Goal: Task Accomplishment & Management: Complete application form

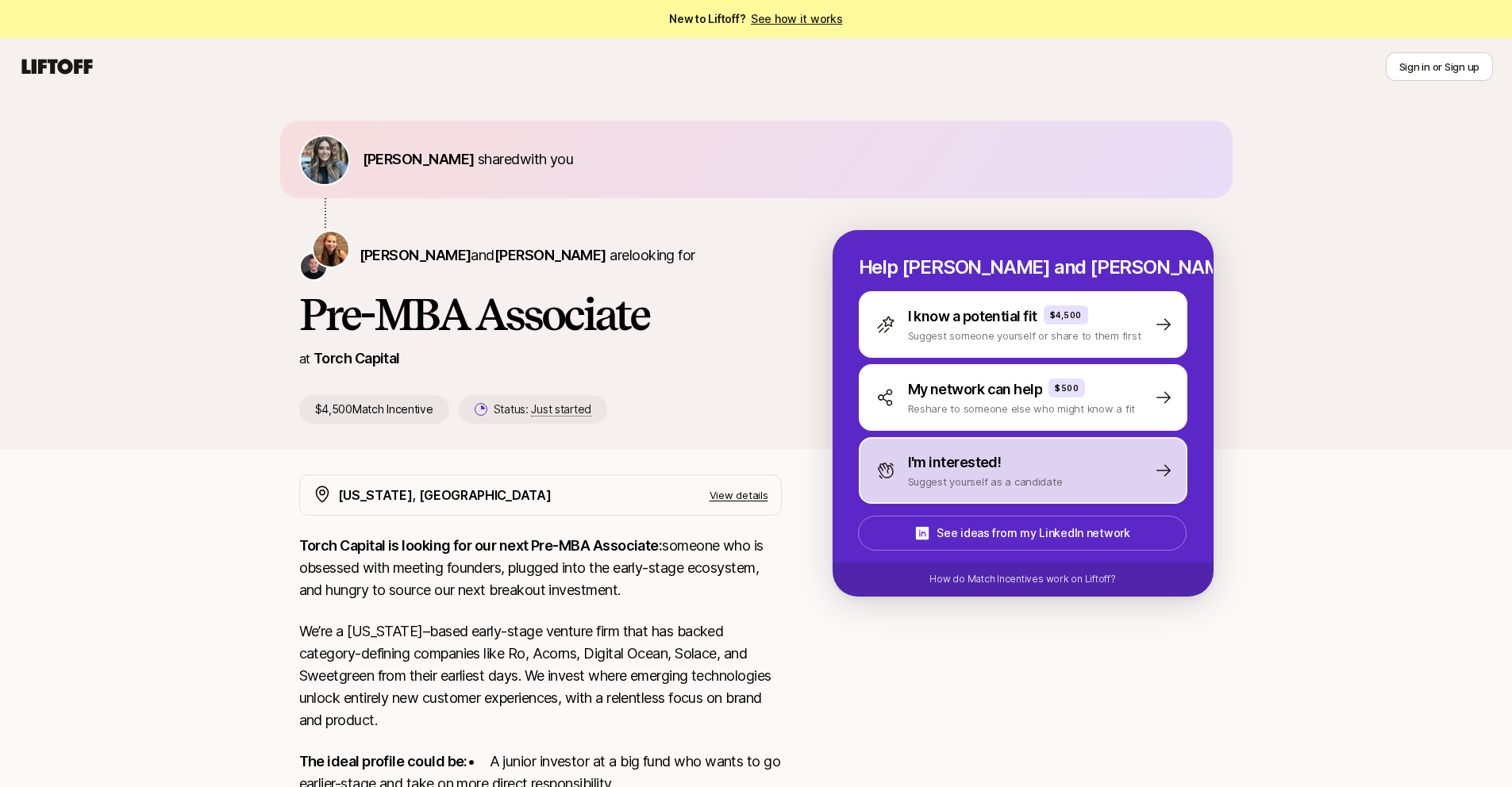
click at [952, 476] on p "Suggest yourself as a candidate" at bounding box center [985, 481] width 155 height 16
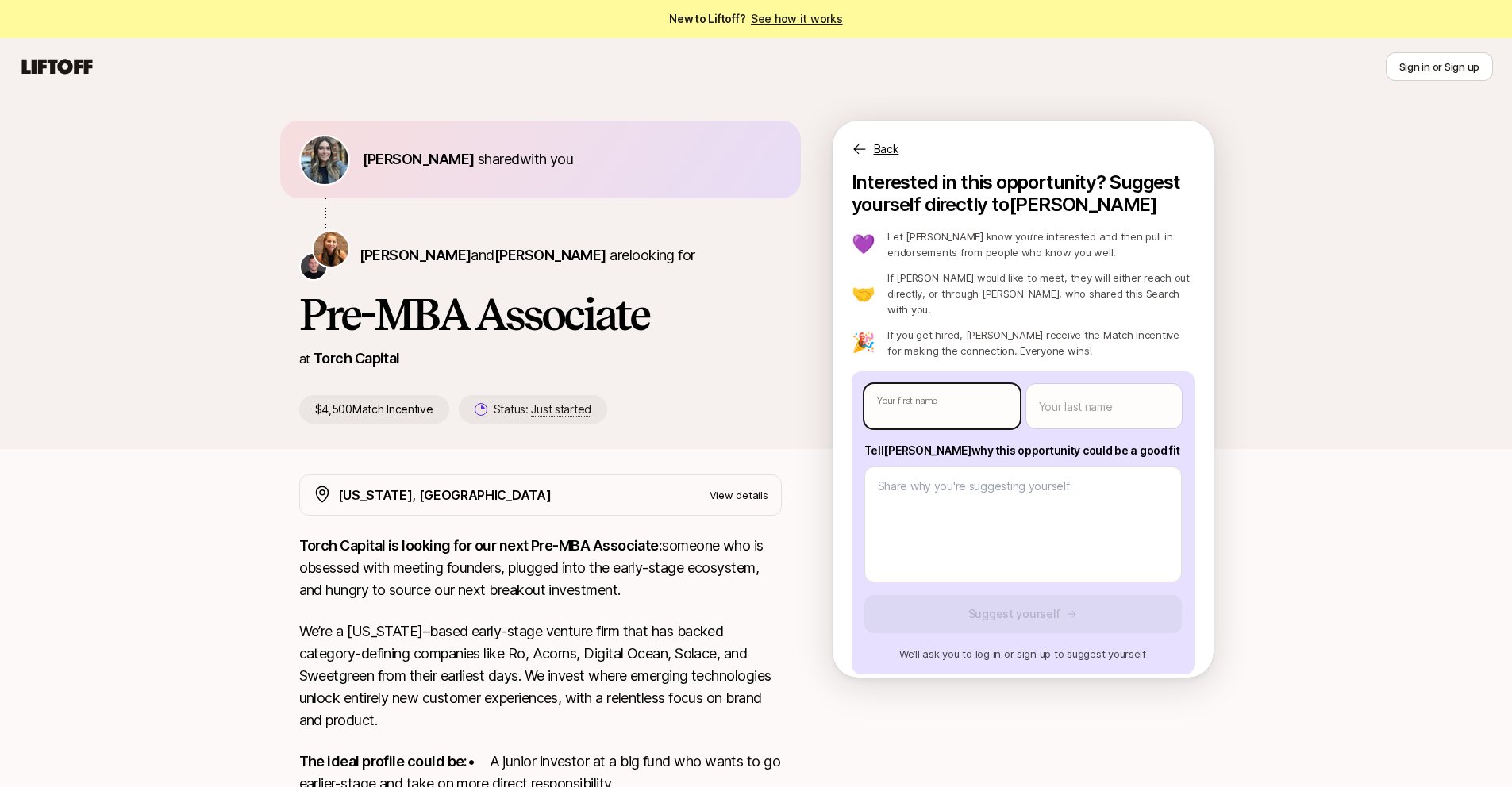
type textarea "x"
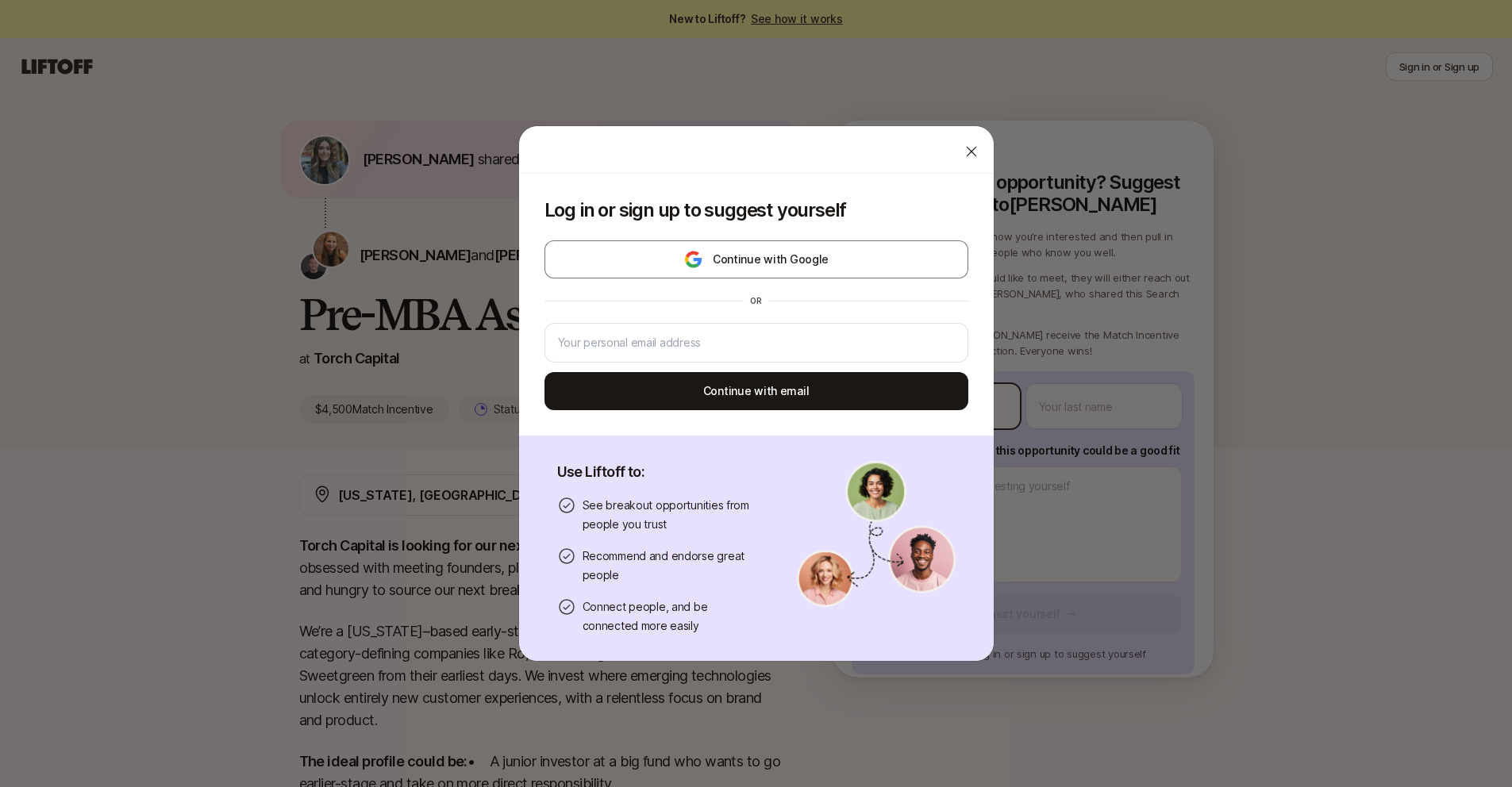
click at [933, 379] on body "New to Liftoff? See how it works Sign in or Sign up Sign in or Sign up [PERSON_…" at bounding box center [756, 393] width 1512 height 787
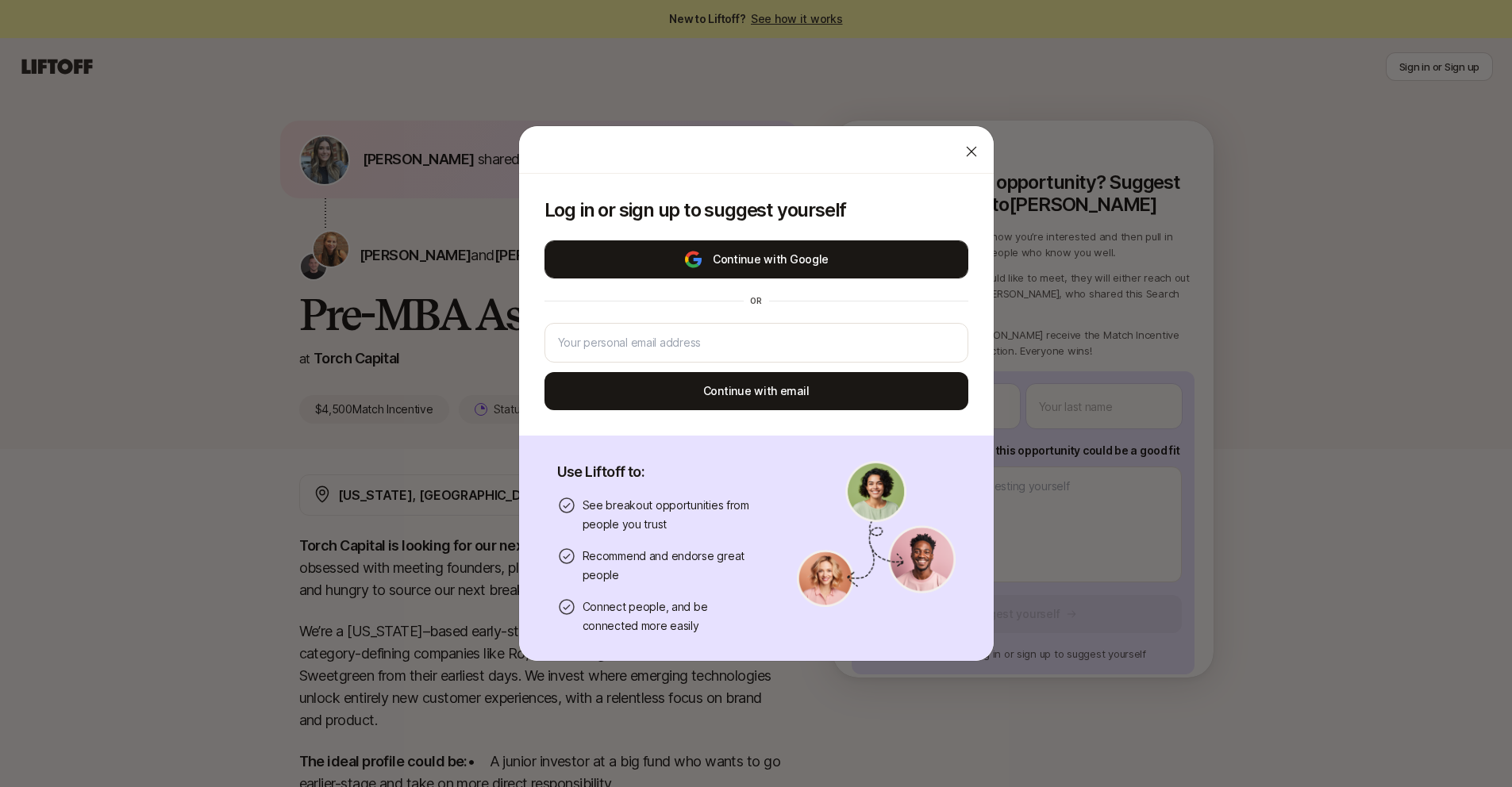
click at [868, 255] on button "Continue with Google" at bounding box center [756, 259] width 424 height 38
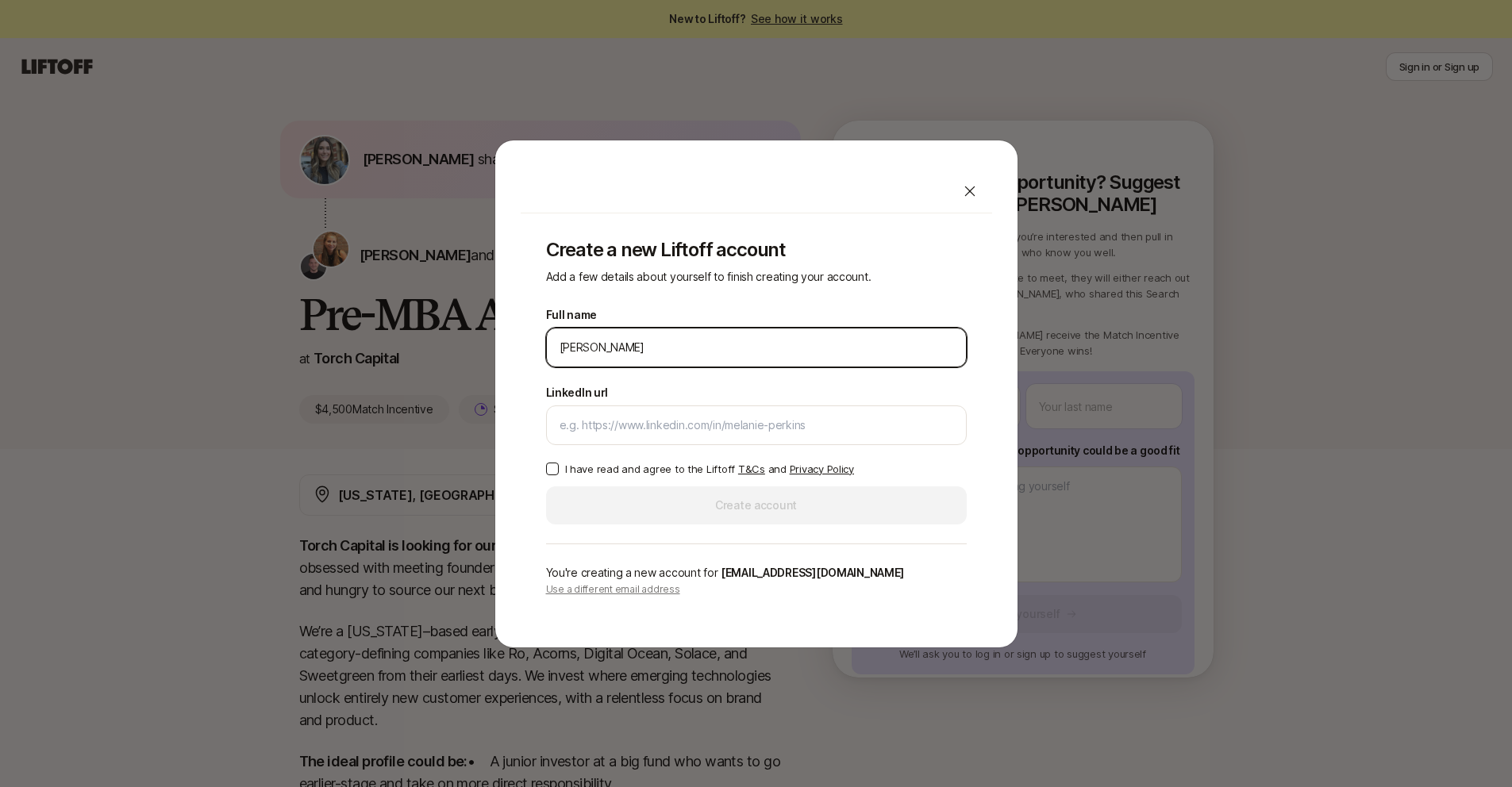
click at [731, 343] on input "[PERSON_NAME]" at bounding box center [756, 347] width 393 height 19
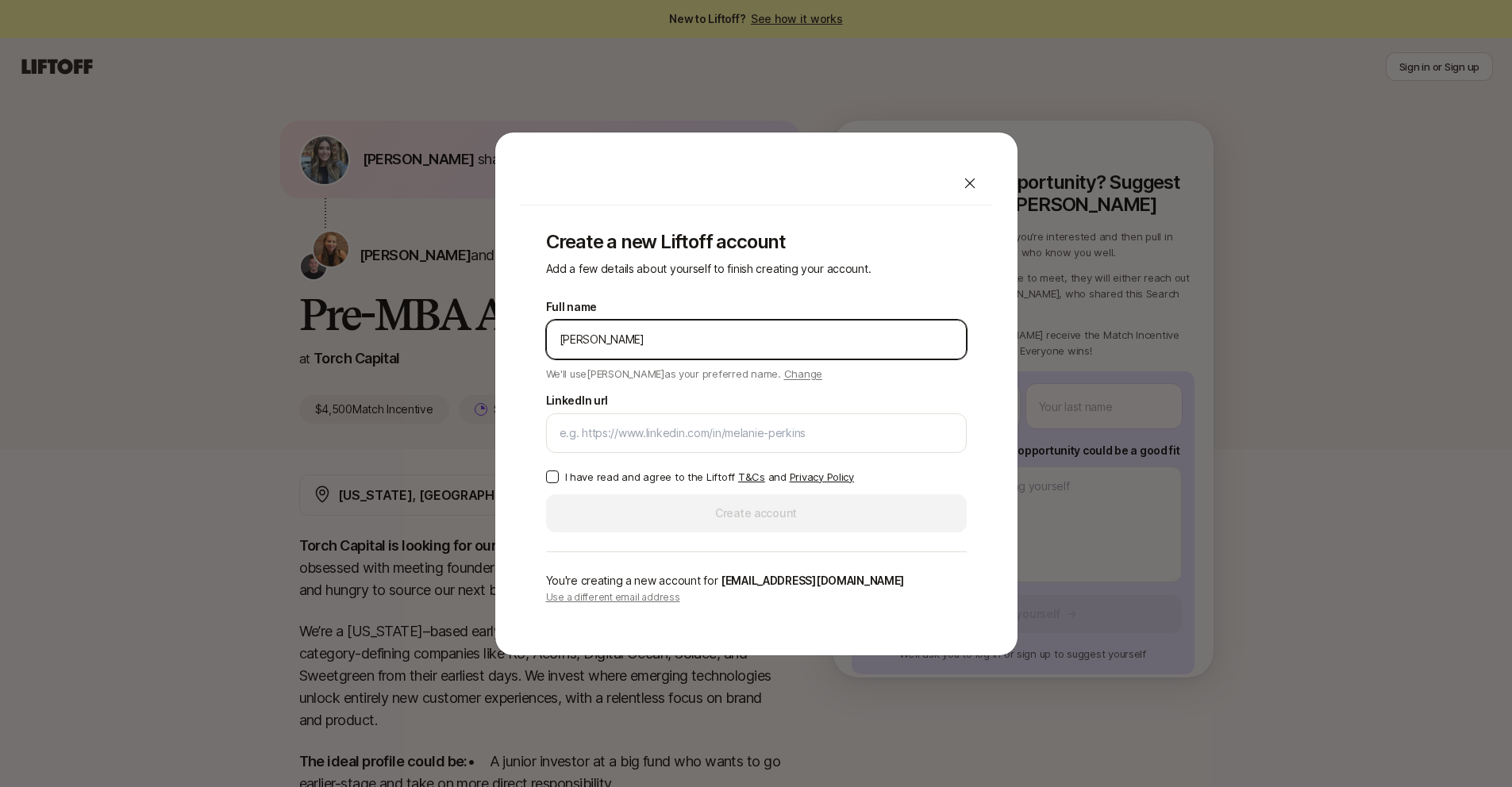
type input "[PERSON_NAME]"
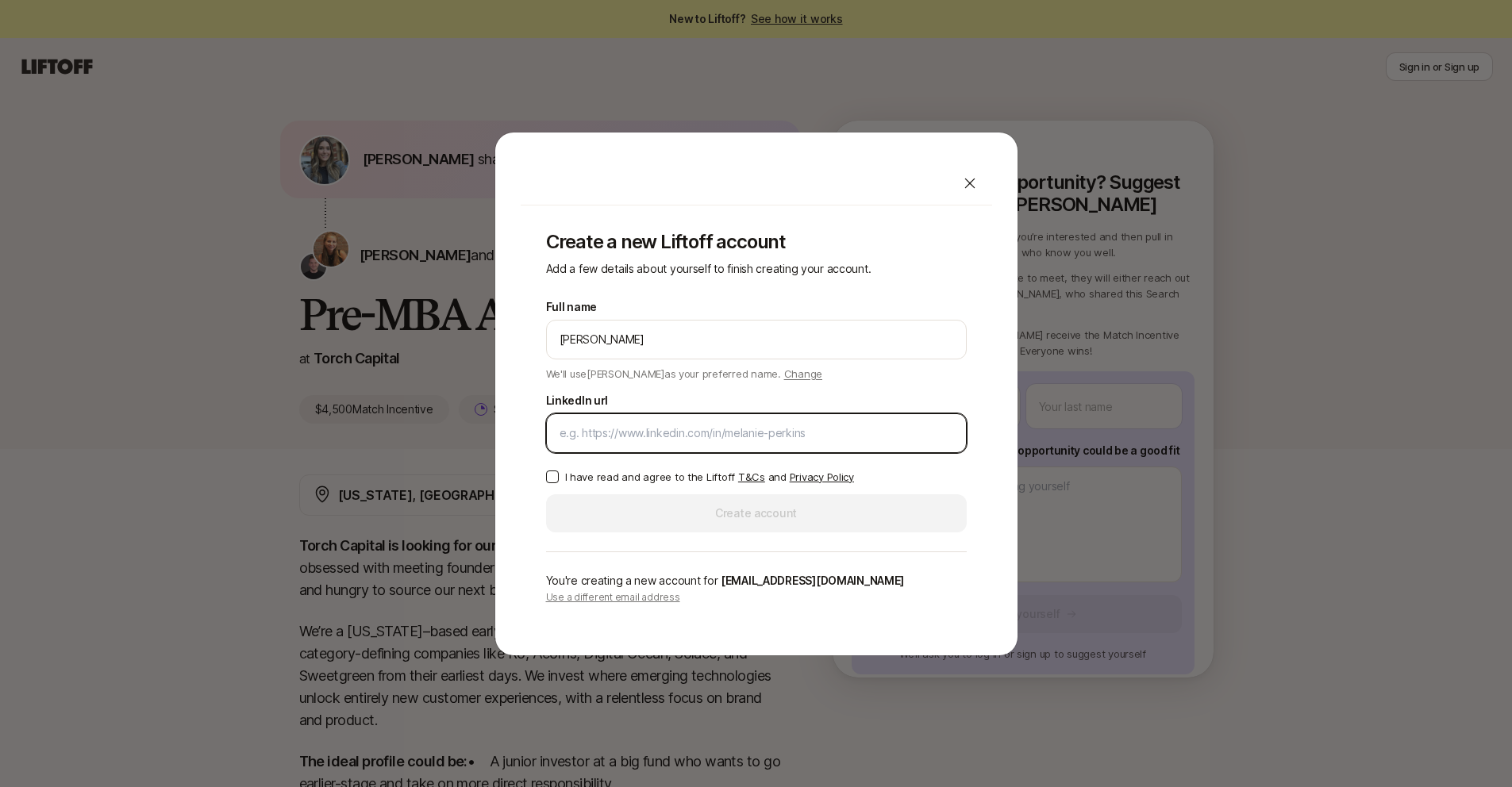
paste input "[URL][DOMAIN_NAME]"
type input "[URL][DOMAIN_NAME]"
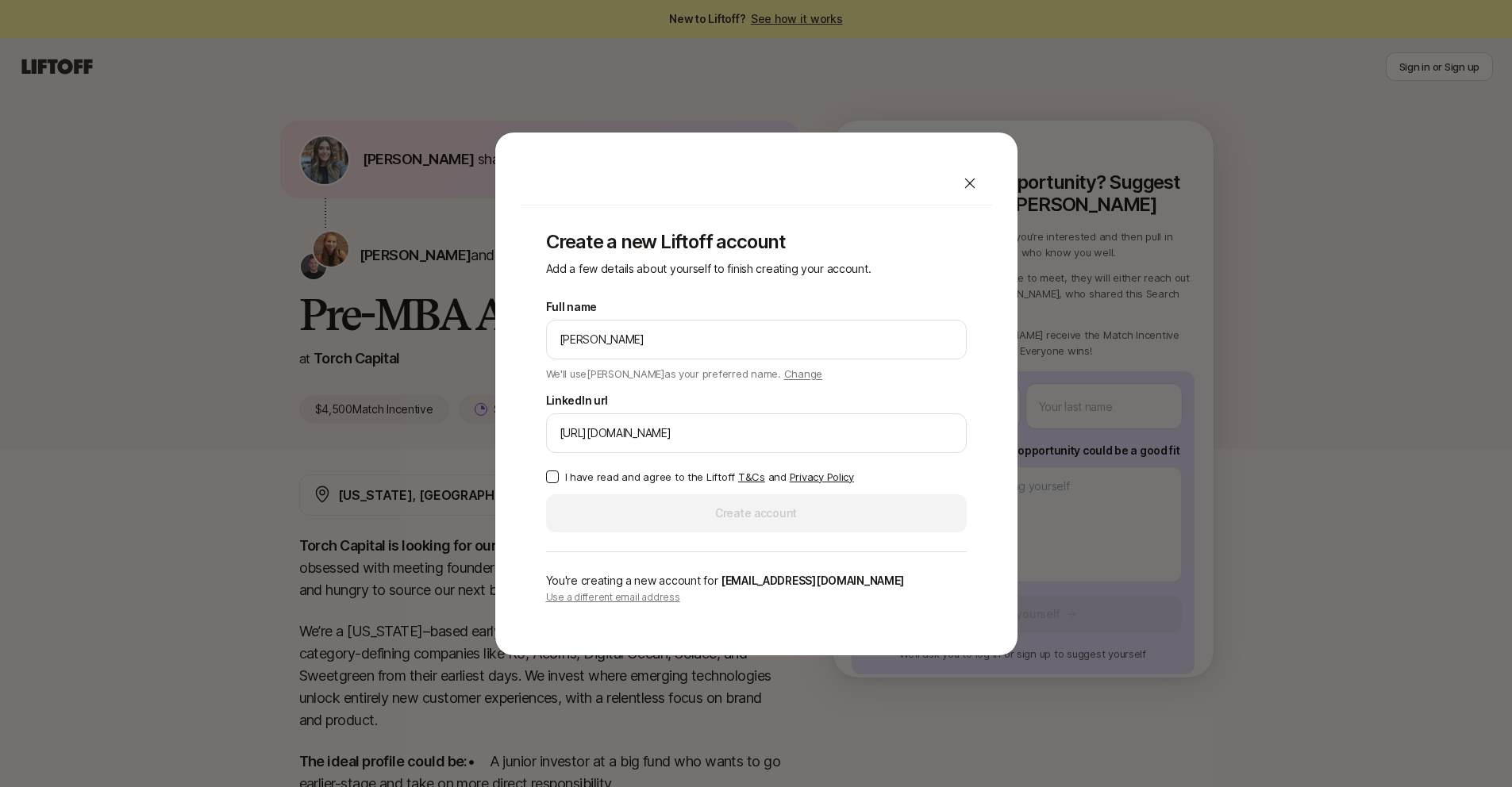
click at [580, 478] on p "I have read and agree to the Liftoff T&Cs and Privacy Policy" at bounding box center [709, 476] width 289 height 16
click at [559, 478] on button "I have read and agree to the Liftoff T&Cs and Privacy Policy" at bounding box center [552, 476] width 13 height 13
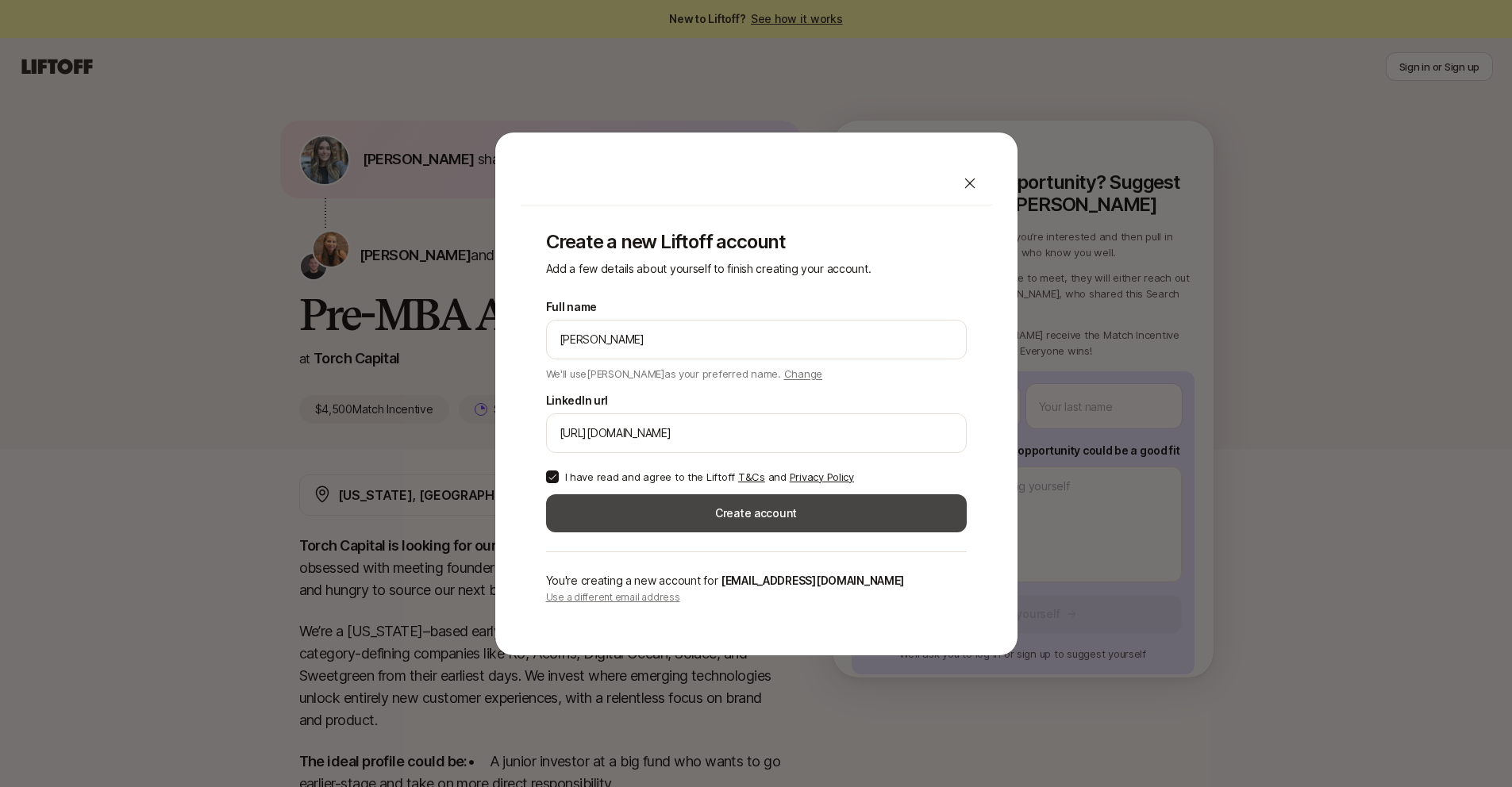
click at [630, 515] on button "Create account" at bounding box center [756, 513] width 421 height 38
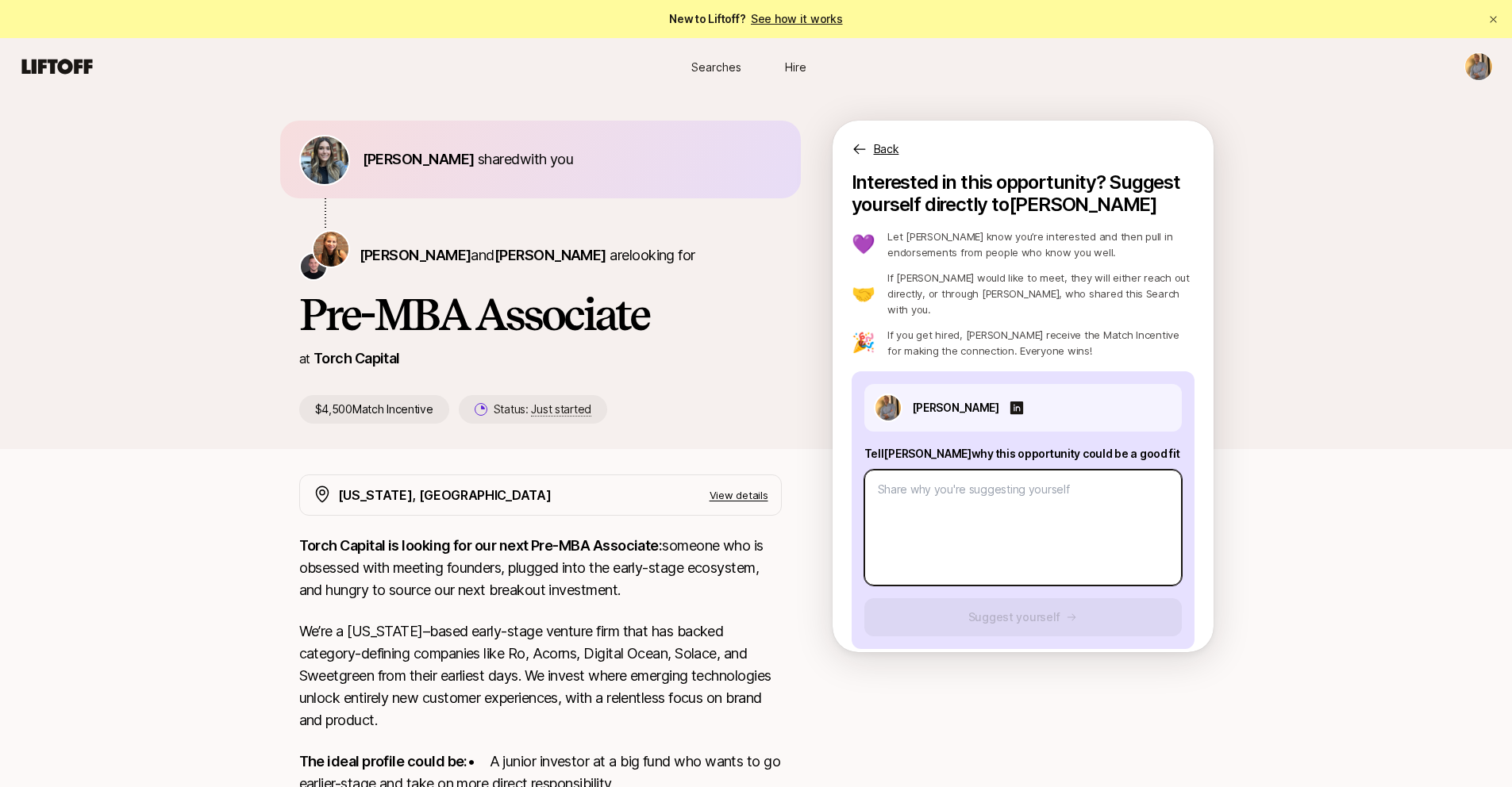
click at [960, 532] on textarea at bounding box center [1023, 527] width 318 height 116
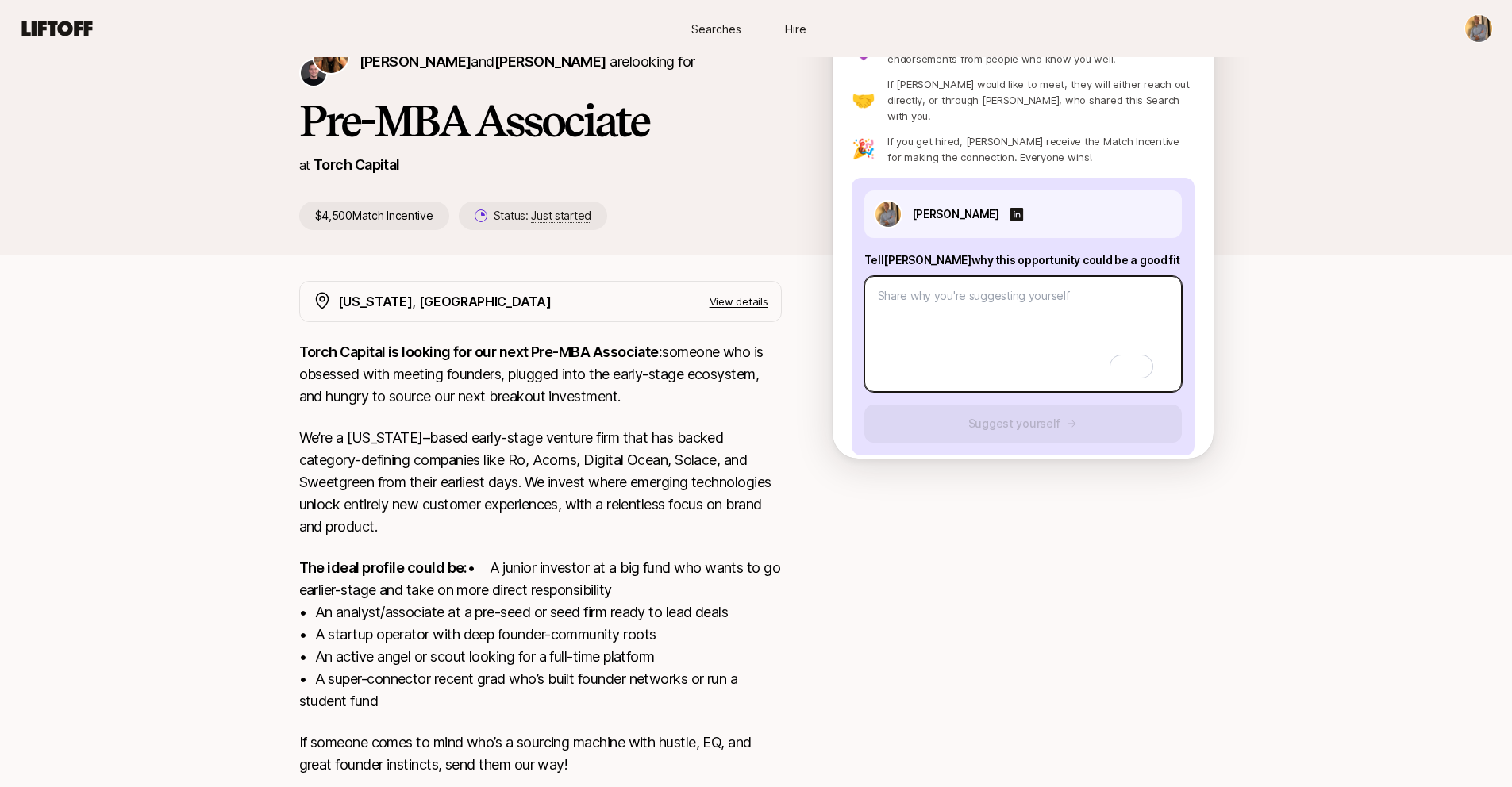
scroll to position [307, 0]
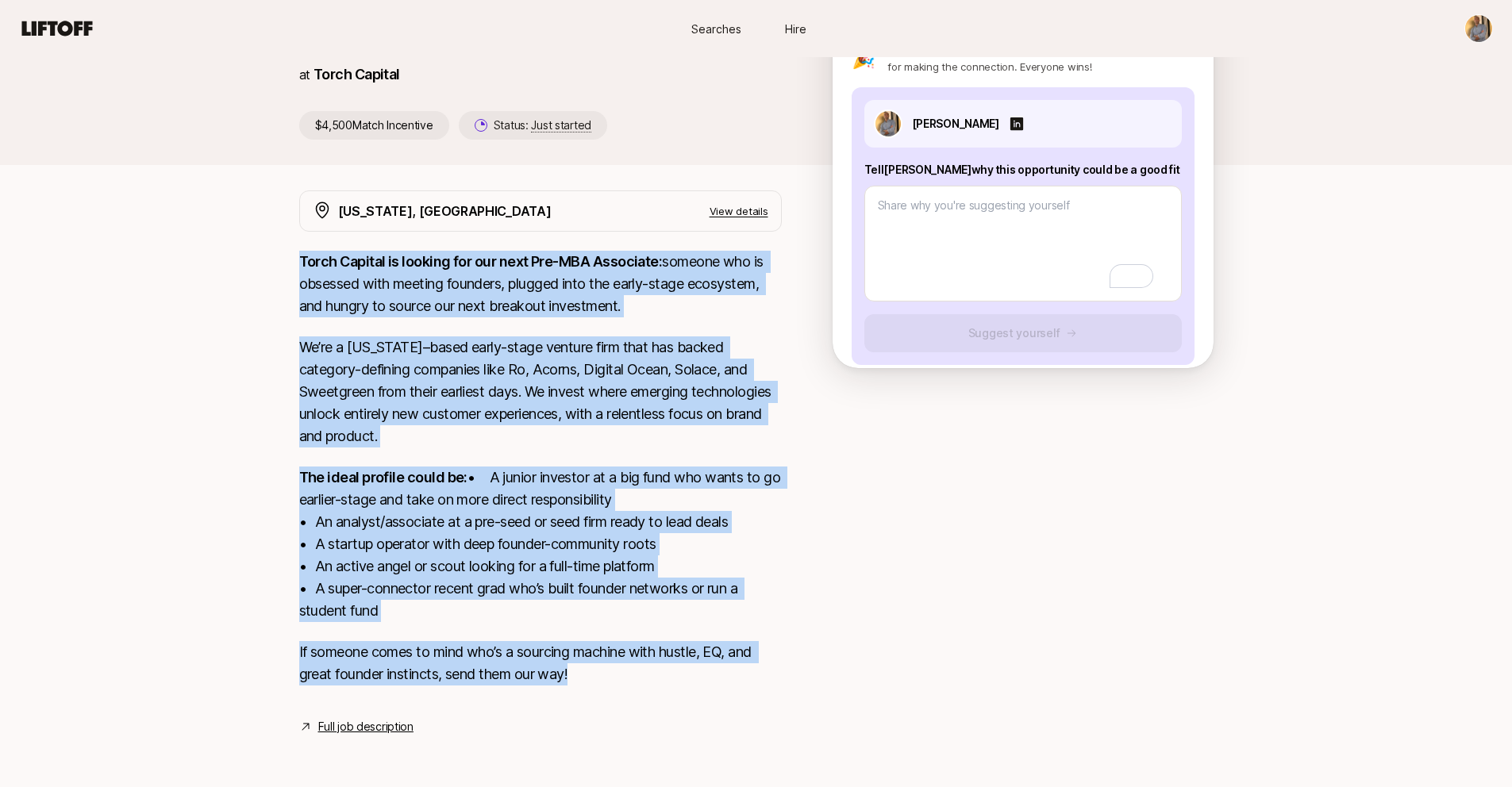
drag, startPoint x: 580, startPoint y: 683, endPoint x: 260, endPoint y: 239, distance: 547.3
click at [260, 239] on div "[PERSON_NAME] shared with you [PERSON_NAME] and [PERSON_NAME] are looking for P…" at bounding box center [756, 293] width 1512 height 963
copy div "Lorem Ipsumdo si ametcon adi eli sedd Eiu-TEM Incididun: utlabor etd ma aliquae…"
click at [695, 336] on p "We’re a [US_STATE]–based early-stage venture firm that has backed category-defi…" at bounding box center [540, 392] width 482 height 111
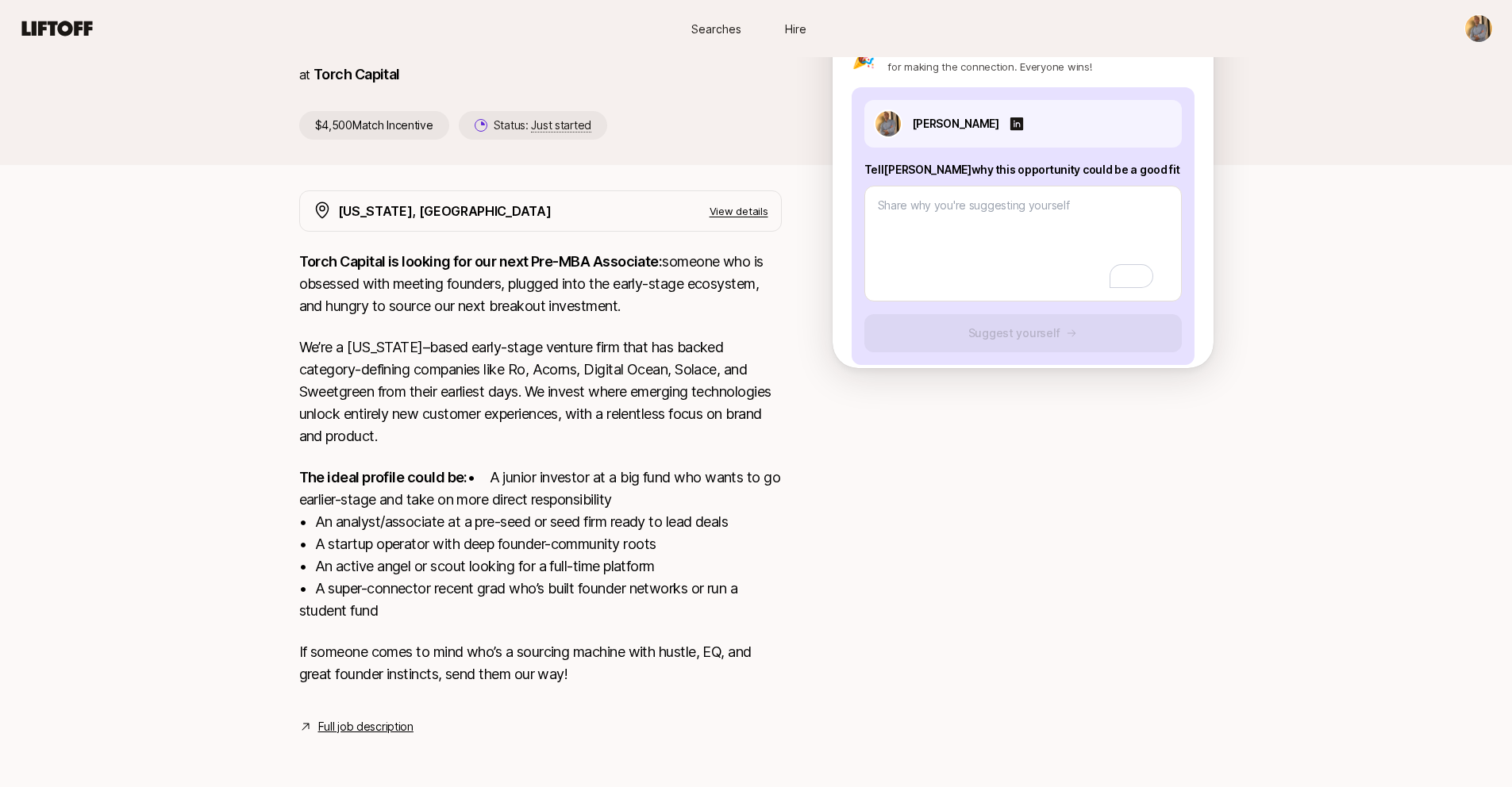
drag, startPoint x: 1140, startPoint y: 132, endPoint x: 859, endPoint y: 130, distance: 281.0
click at [859, 130] on div "[PERSON_NAME] Tell [PERSON_NAME] why this opportunity could be a good fit Sugge…" at bounding box center [1023, 226] width 343 height 278
copy p "Tell [PERSON_NAME] why this opportunity could be a good fit"
click at [380, 727] on link "Full job description" at bounding box center [366, 726] width 95 height 19
click at [1105, 180] on div at bounding box center [1023, 240] width 318 height 122
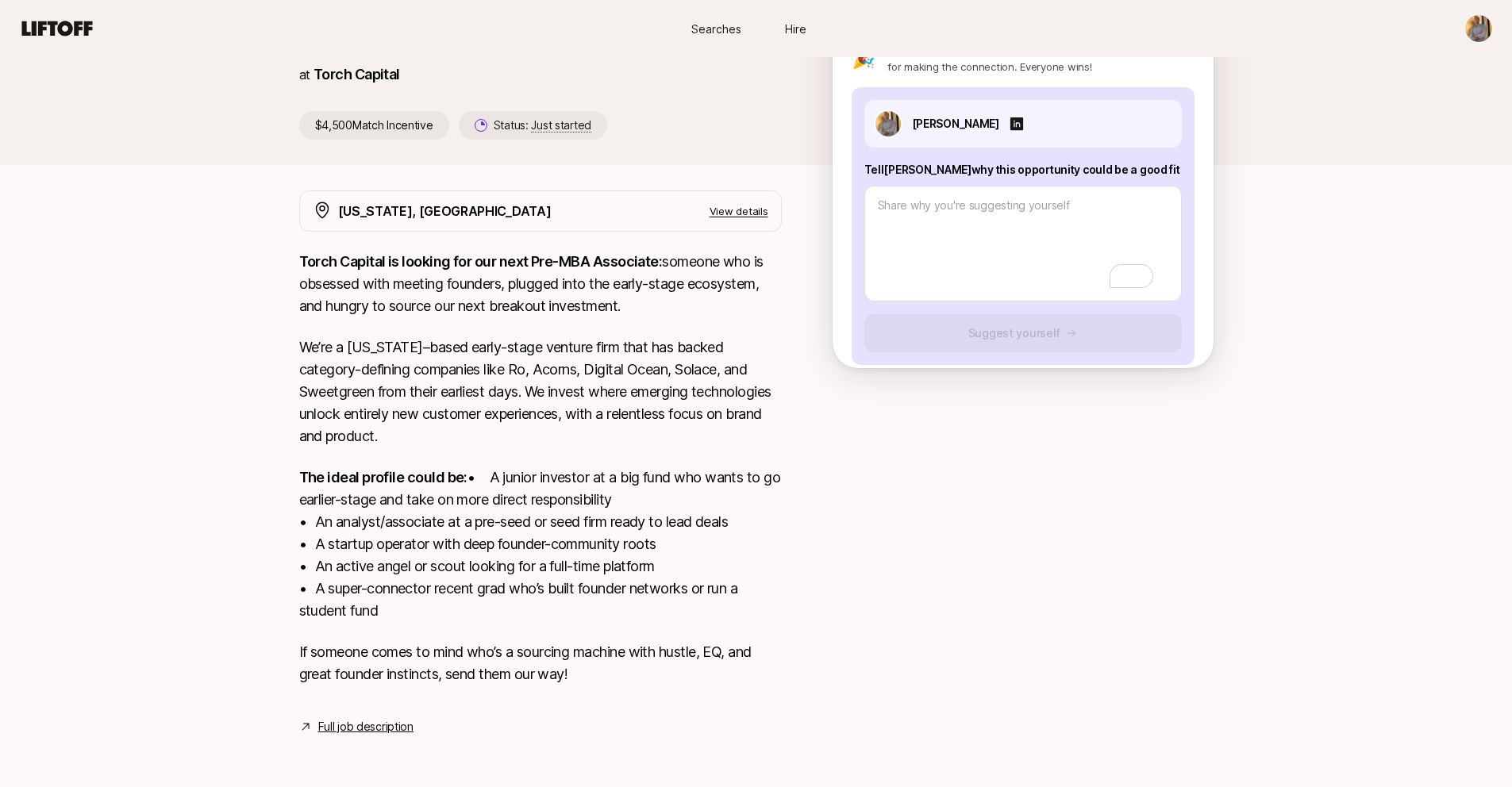
drag, startPoint x: 1126, startPoint y: 132, endPoint x: 847, endPoint y: 132, distance: 279.0
click at [847, 130] on div "Interested in this opportunity? Suggest yourself directly to [PERSON_NAME] 💜 Le…" at bounding box center [1024, 135] width 381 height 496
copy p "Tell [PERSON_NAME] why this opportunity could be a good fit"
click at [914, 199] on textarea "To enrich screen reader interactions, please activate Accessibility in Grammarl…" at bounding box center [1023, 243] width 318 height 116
paste textarea "I came across Torch Capital’s Pre-MBA Associate role and think it could be a gr…"
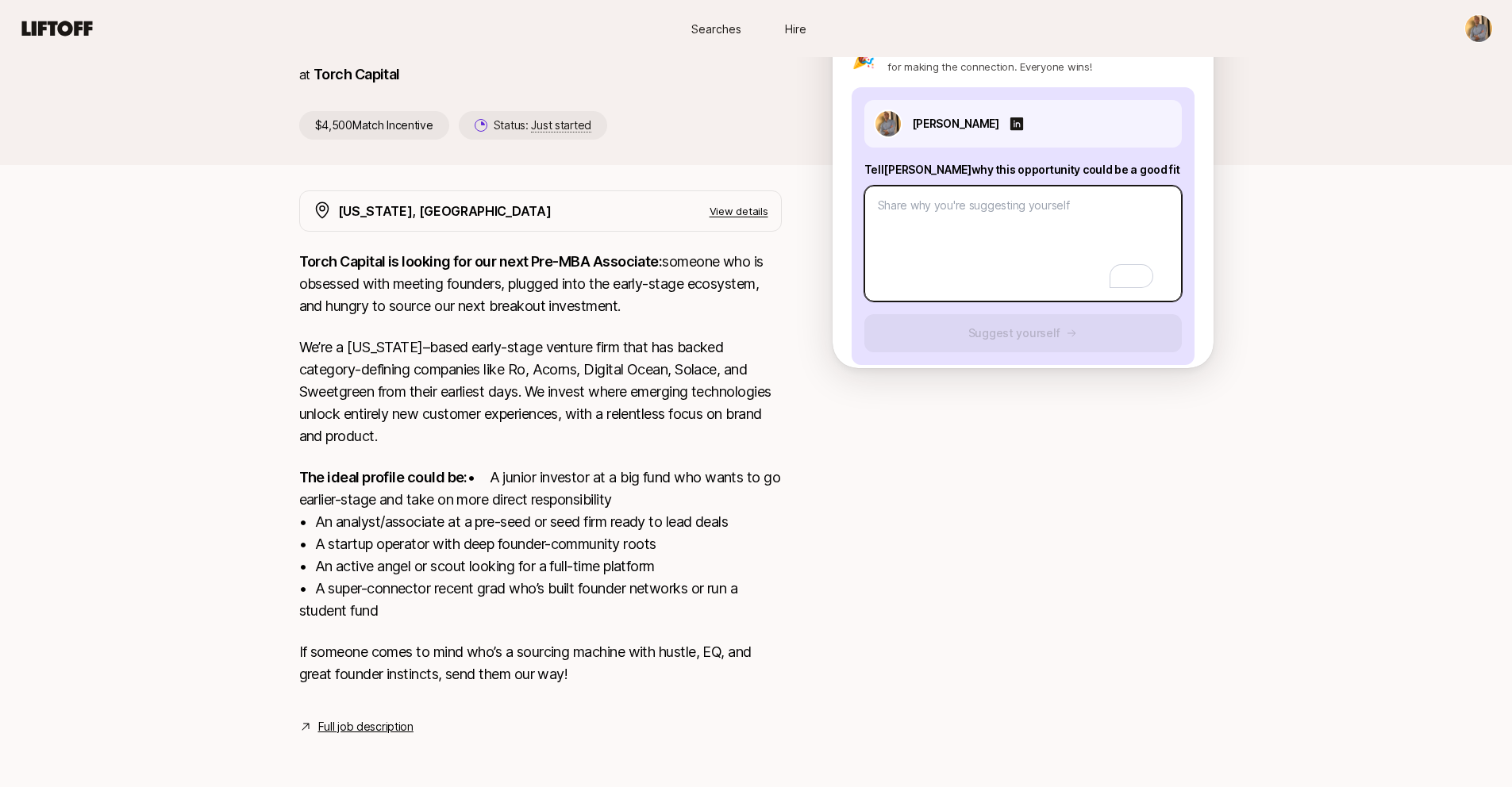
type textarea "x"
type textarea "I came across Torch Capital’s Pre-MBA Associate role and think it could be a gr…"
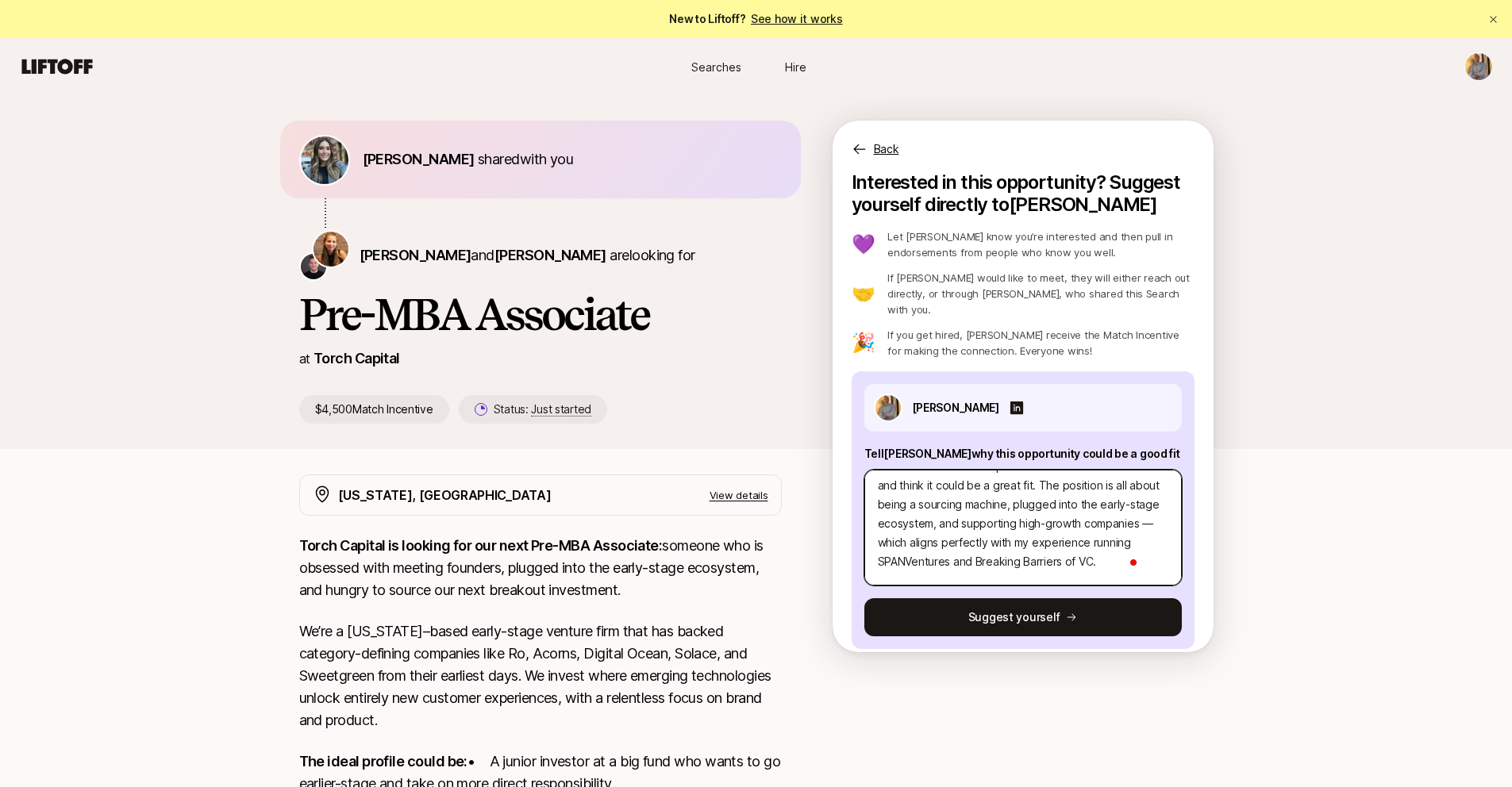
scroll to position [25, 0]
click at [953, 500] on textarea "I came across Torch Capital’s Pre-MBA Associate role and think it could be a gr…" at bounding box center [1023, 527] width 318 height 116
type textarea "x"
type textarea "I came across Torch Capital’s Pre-MBA Associate role and think it could be a gr…"
type textarea "x"
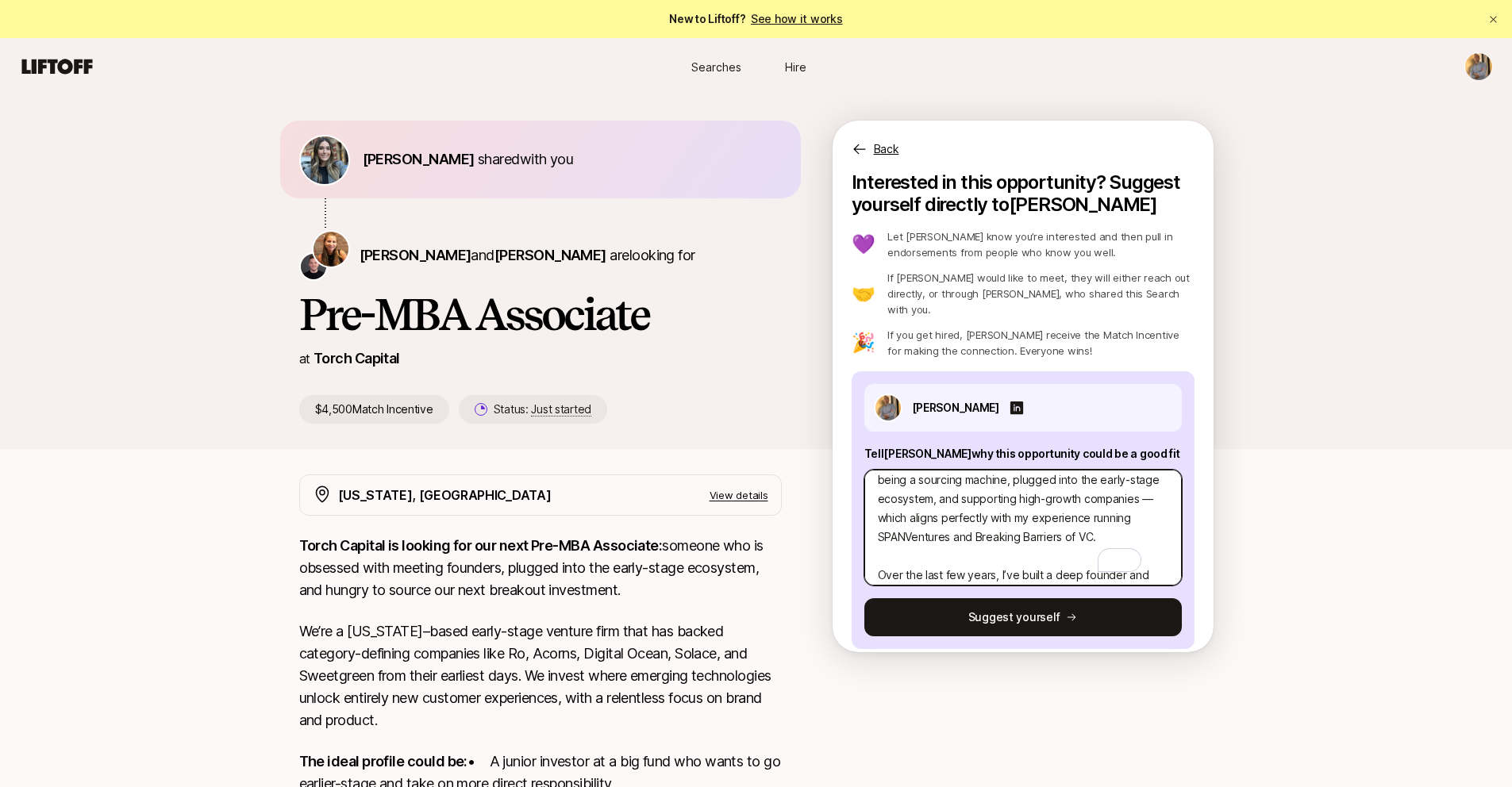
type textarea "I came across Torch Capital’s Pre-MBA Associate role and think it could be a gr…"
type textarea "x"
type textarea "I came across Torch Capital’s Pre-MBA Associate role and think it could be a gr…"
type textarea "x"
type textarea "I came across Torch Capital’s Pre-MBA Associate role and think it could be a gr…"
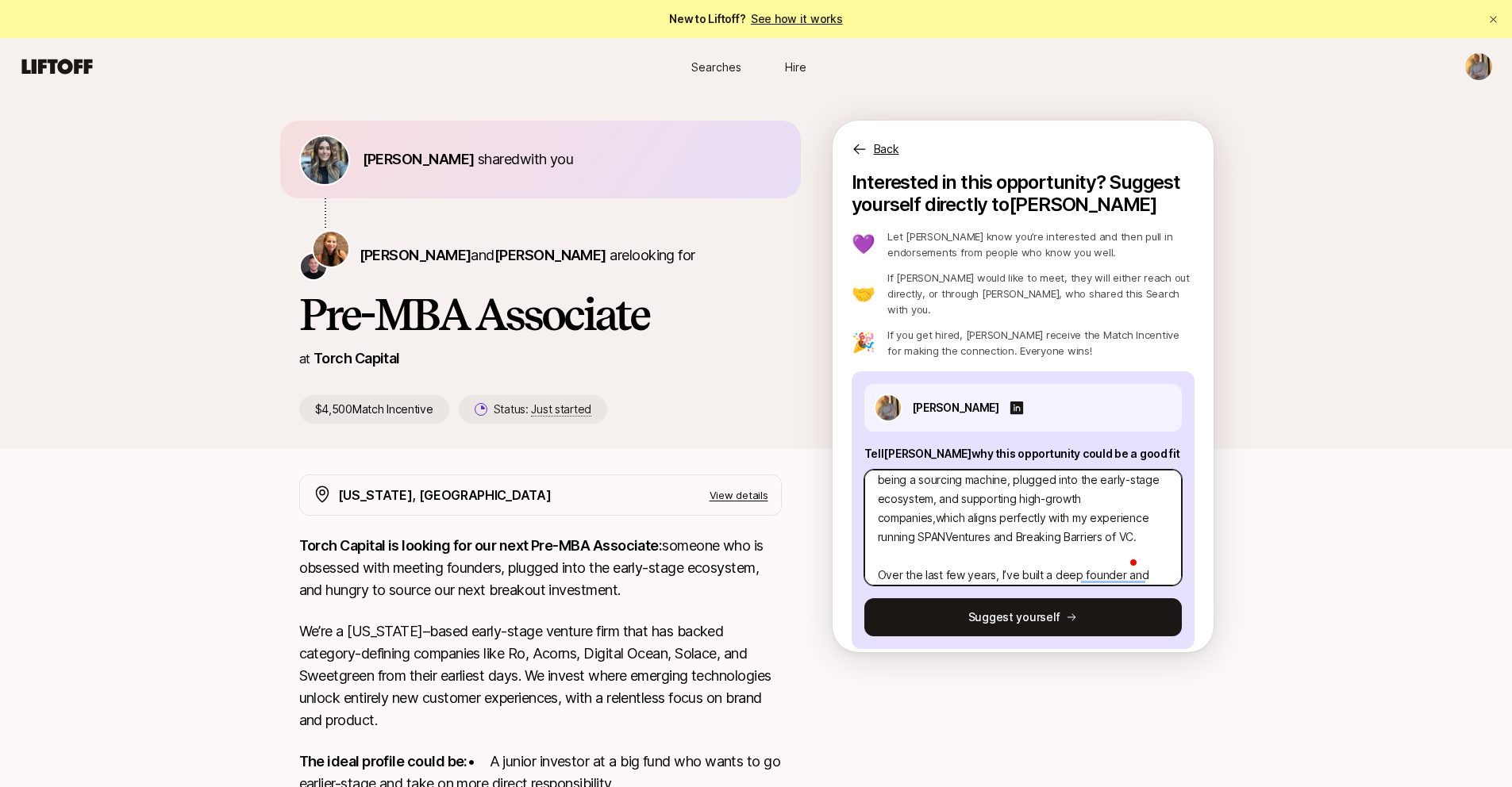
type textarea "x"
type textarea "I came across Torch Capital’s Pre-MBA Associate role and think it could be a gr…"
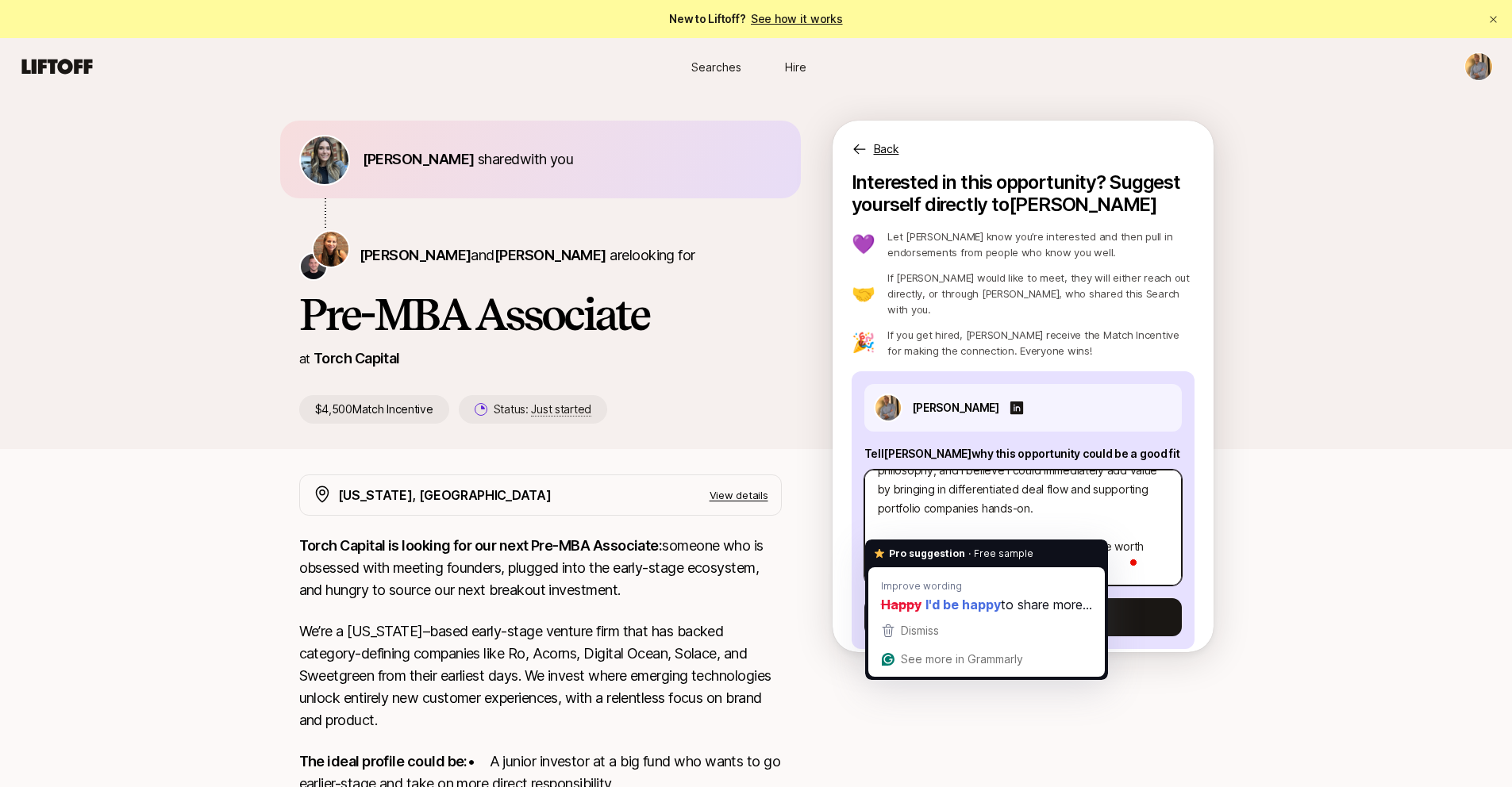
click at [880, 528] on textarea "I came across Torch Capital’s Pre-MBA Associate role and think it could be a gr…" at bounding box center [1023, 527] width 318 height 116
type textarea "x"
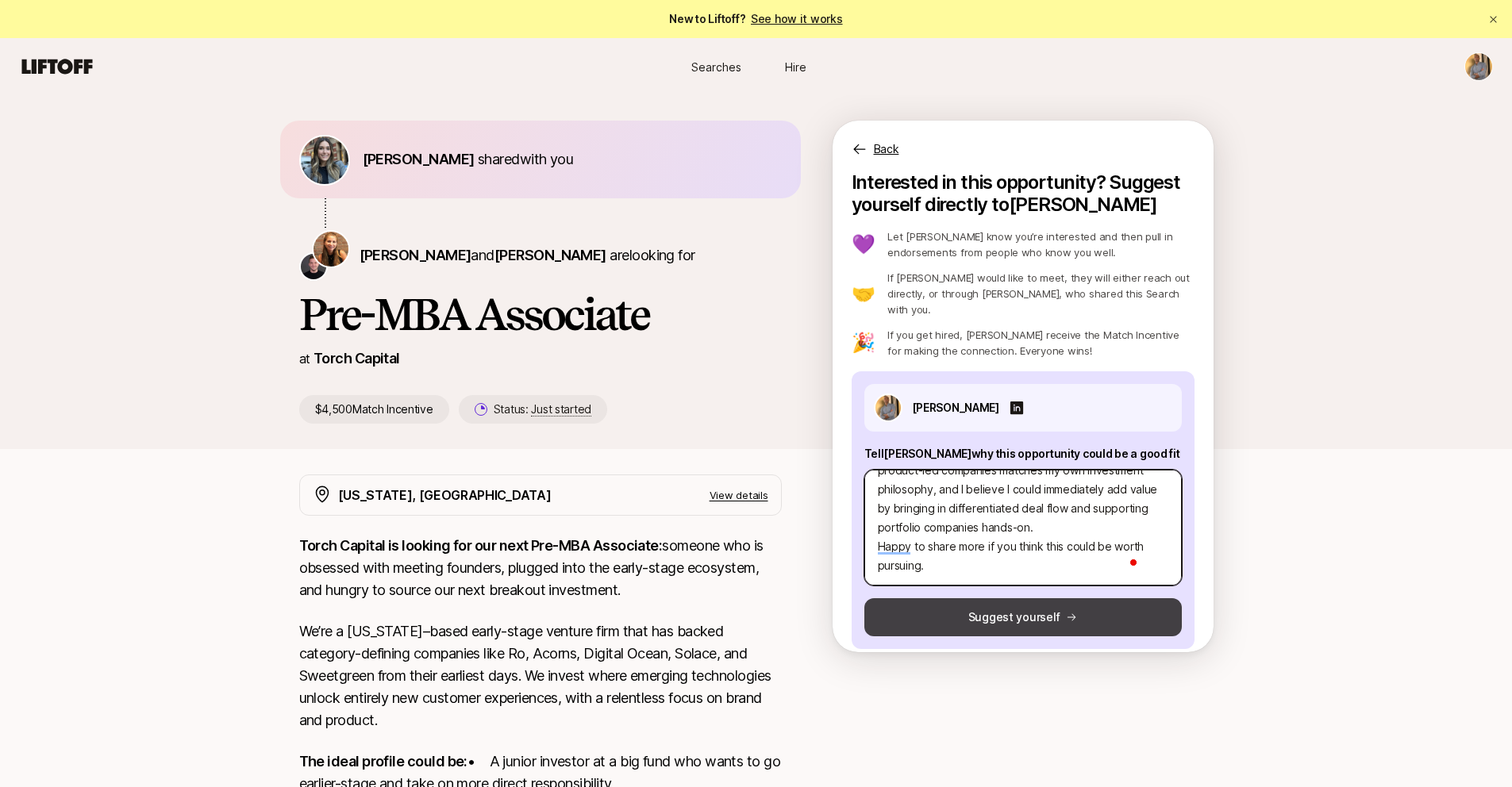
type textarea "I came across Torch Capital’s Pre-MBA Associate role and think it could be a gr…"
click at [969, 609] on button "Suggest yourself" at bounding box center [1023, 617] width 318 height 38
type textarea "x"
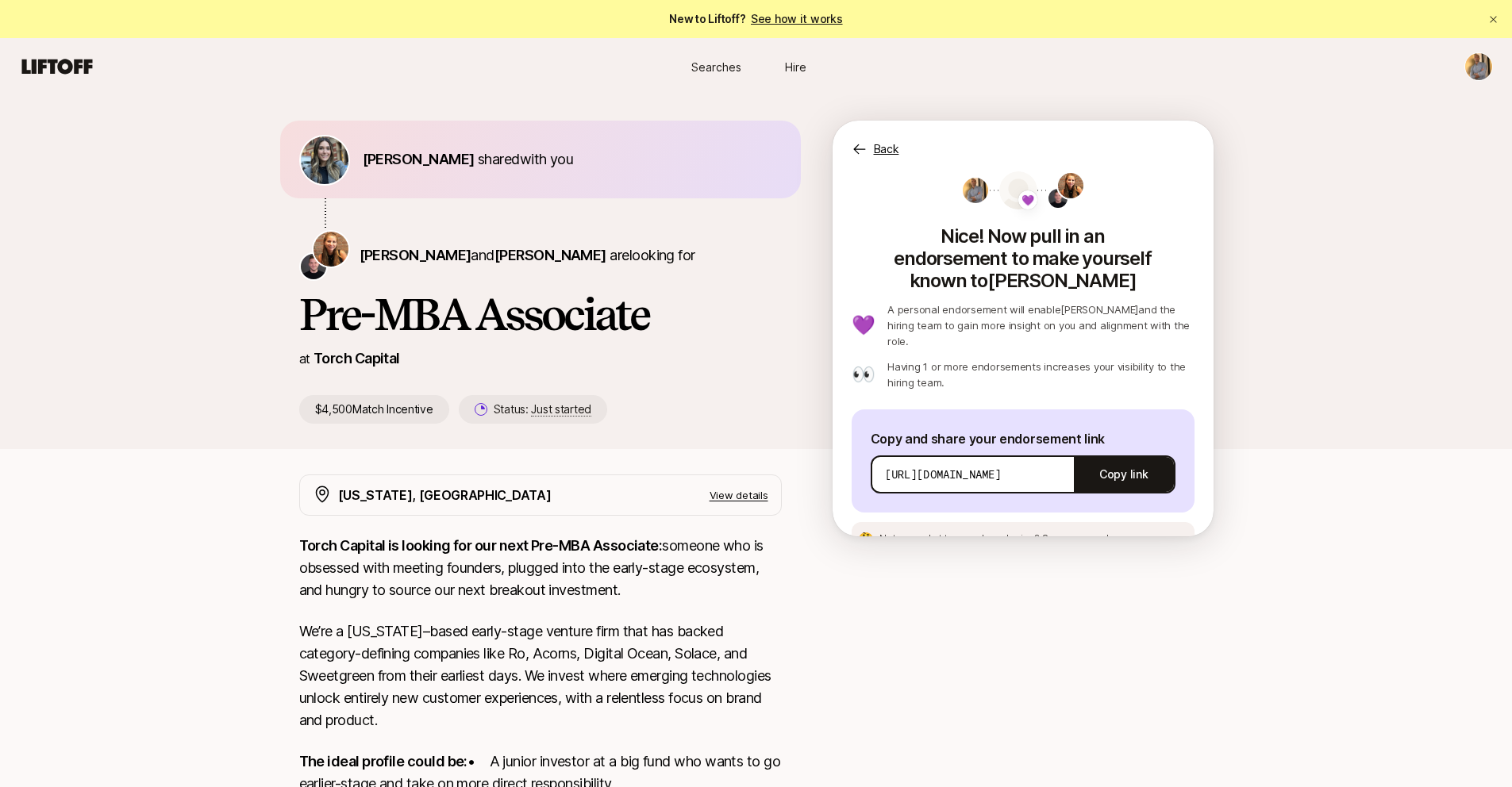
click at [1113, 532] on span "See an example message" at bounding box center [1101, 538] width 118 height 12
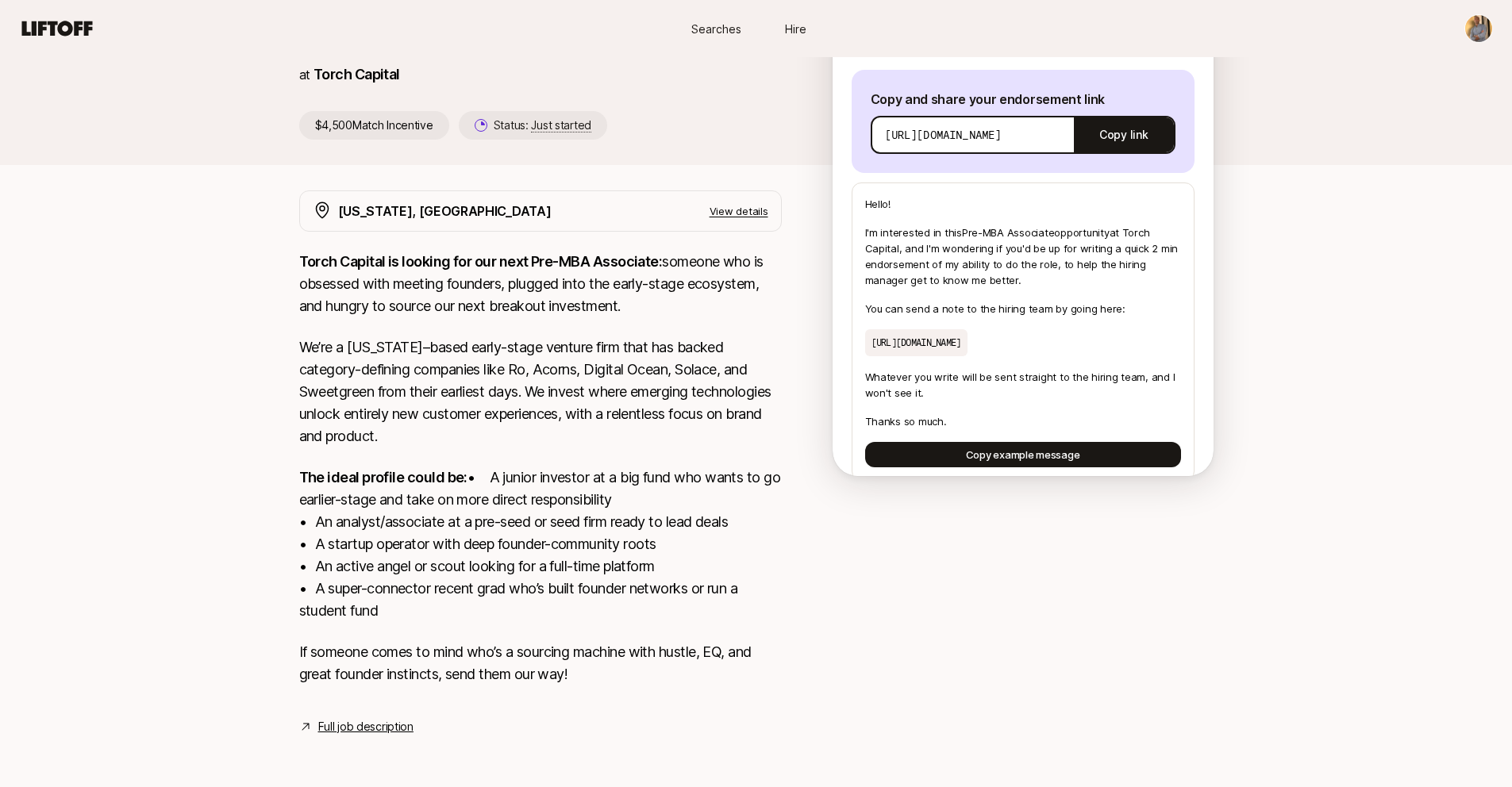
click at [376, 725] on link "Full job description" at bounding box center [366, 726] width 95 height 19
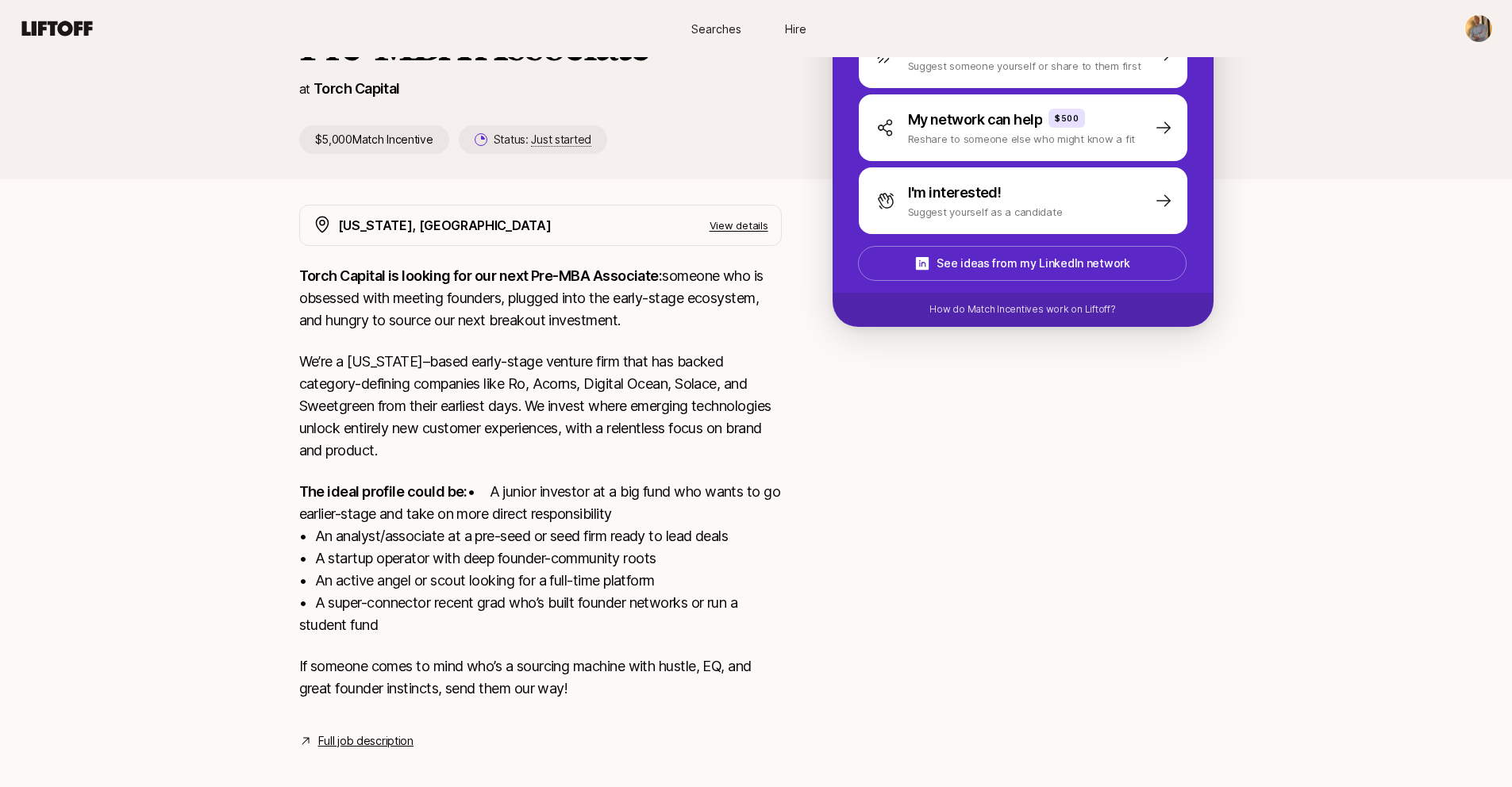
scroll to position [197, 0]
